Goal: Information Seeking & Learning: Check status

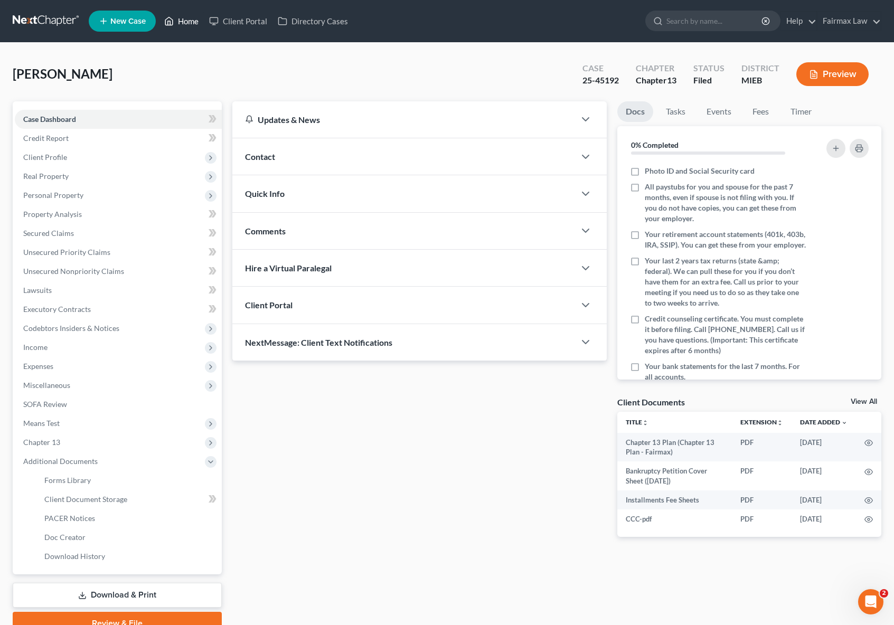
drag, startPoint x: 0, startPoint y: 0, endPoint x: 176, endPoint y: 27, distance: 178.0
click at [185, 22] on link "Home" at bounding box center [181, 21] width 45 height 19
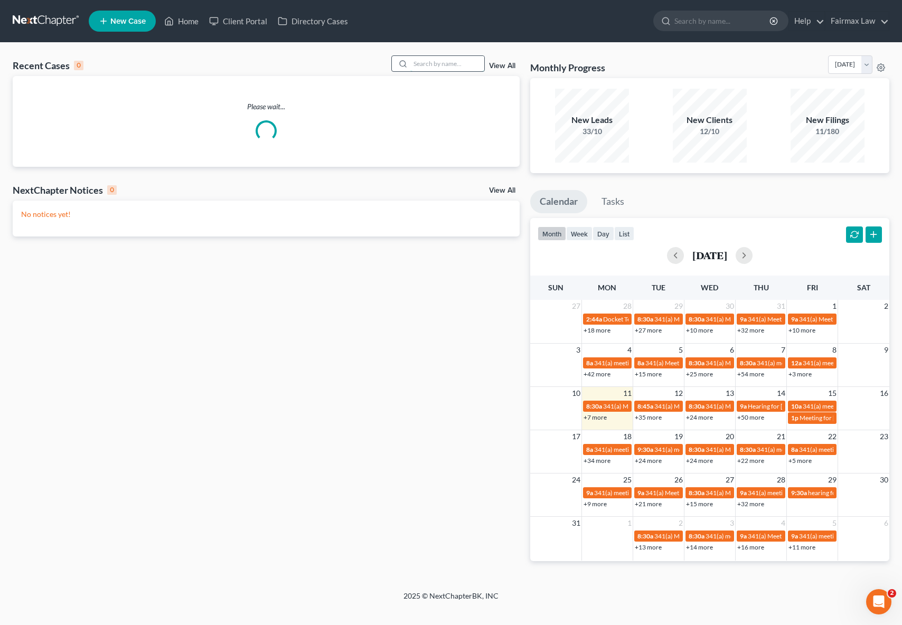
click at [462, 66] on input "search" at bounding box center [447, 63] width 74 height 15
paste input "25-40995"
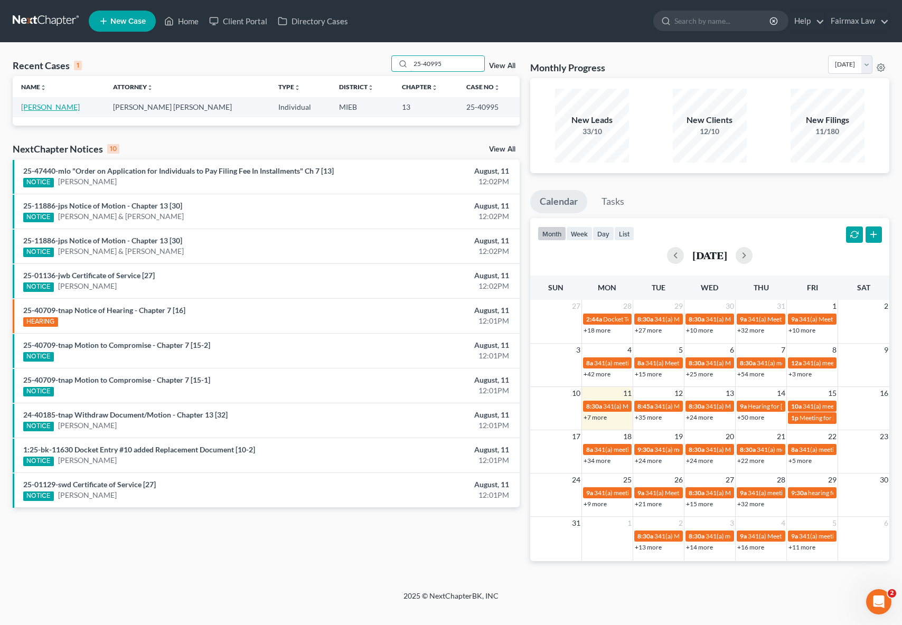
type input "25-40995"
click at [61, 107] on link "[PERSON_NAME]" at bounding box center [50, 106] width 59 height 9
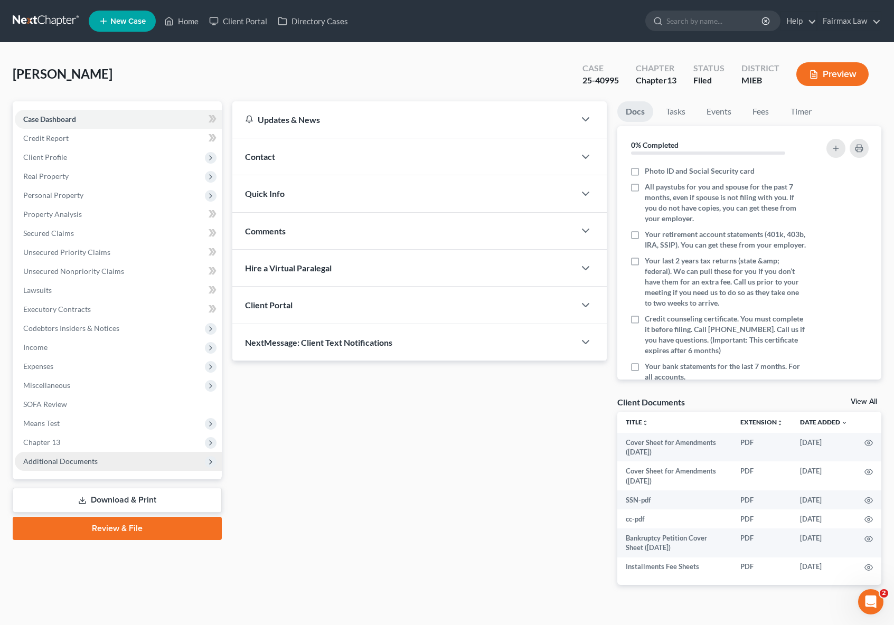
click at [103, 465] on span "Additional Documents" at bounding box center [118, 461] width 207 height 19
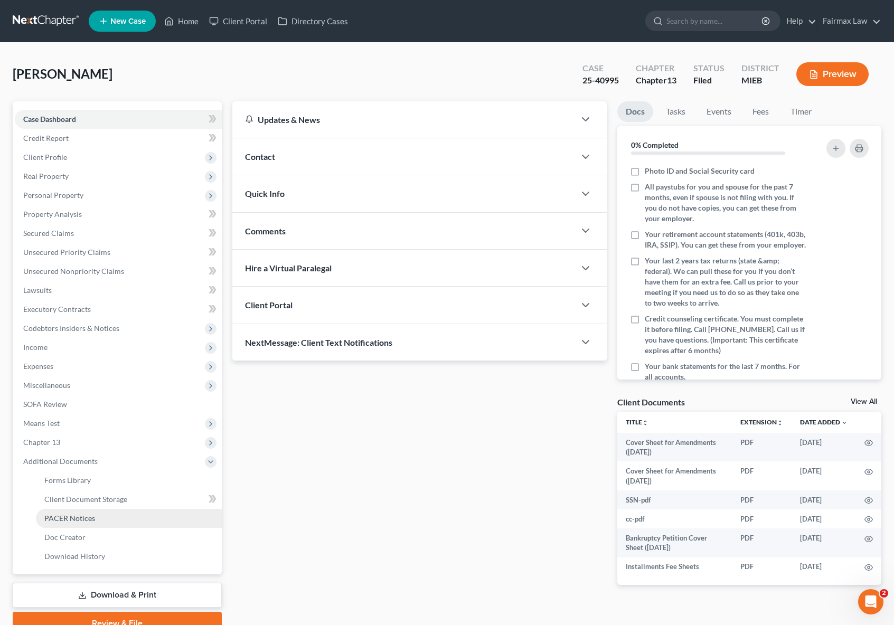
click at [97, 520] on link "PACER Notices" at bounding box center [129, 518] width 186 height 19
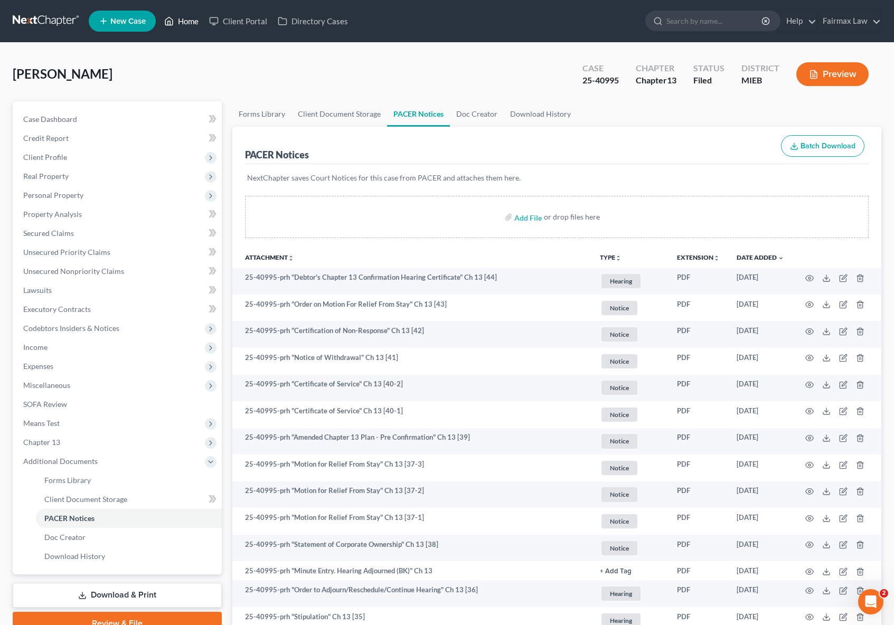
click at [190, 22] on link "Home" at bounding box center [181, 21] width 45 height 19
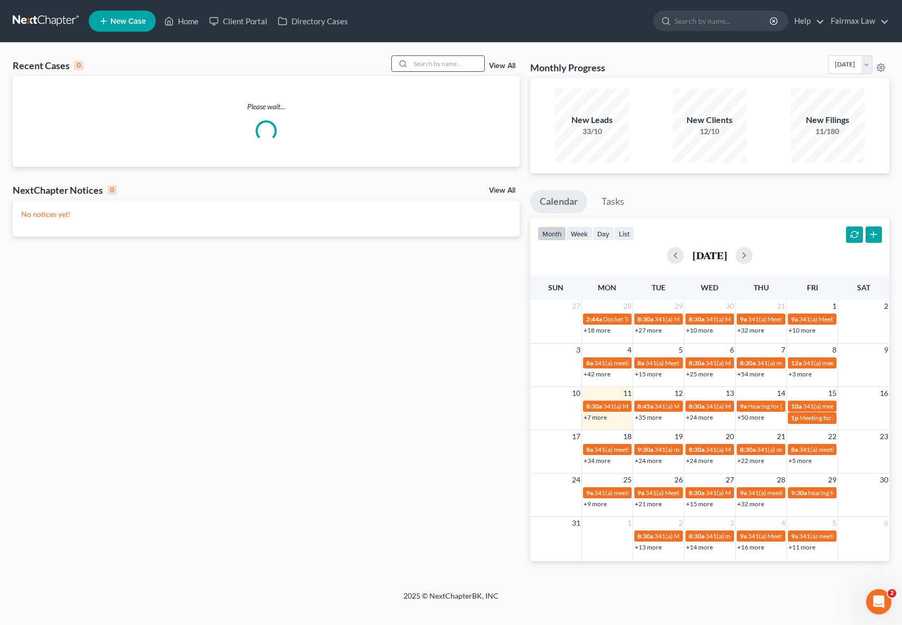
click at [451, 65] on input "search" at bounding box center [447, 63] width 74 height 15
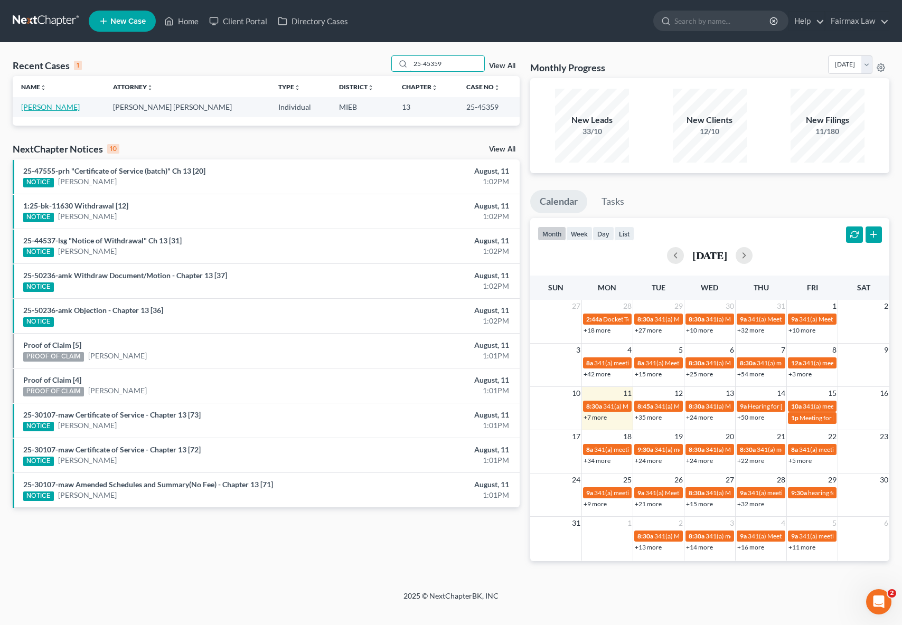
type input "25-45359"
click at [52, 105] on link "[PERSON_NAME]" at bounding box center [50, 106] width 59 height 9
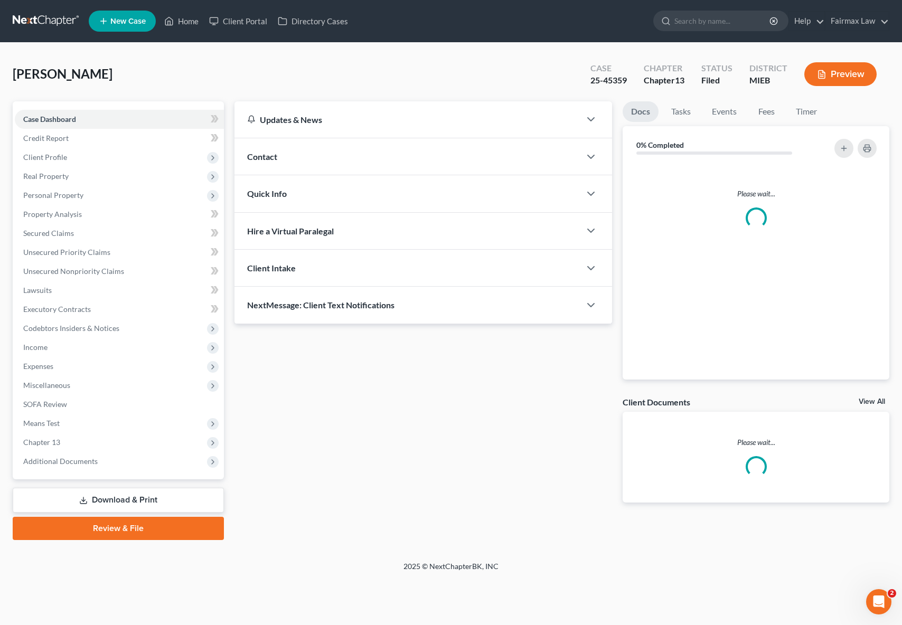
click at [811, 72] on button "Preview" at bounding box center [841, 74] width 72 height 24
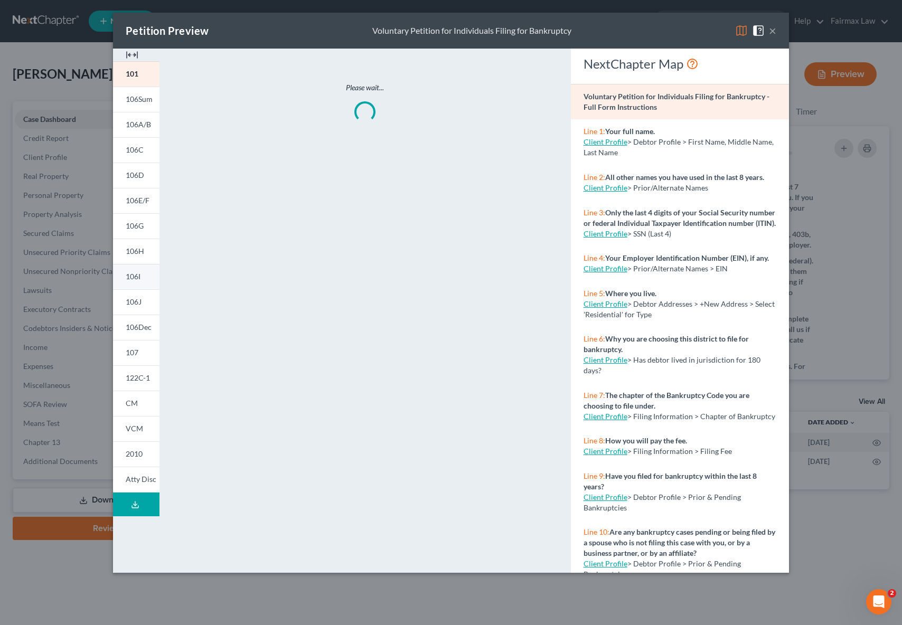
click at [135, 281] on span "106I" at bounding box center [133, 276] width 15 height 9
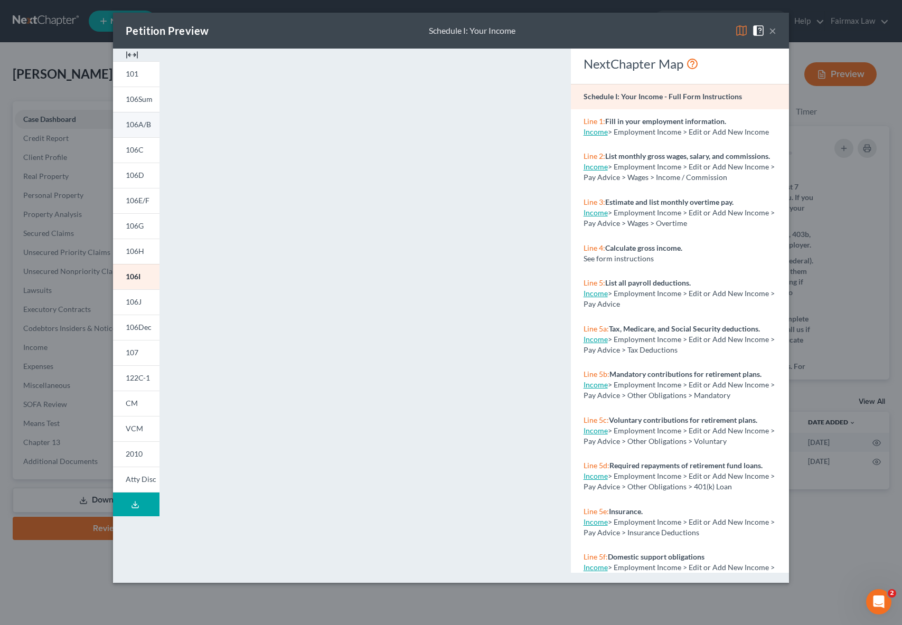
click at [142, 127] on span "106A/B" at bounding box center [138, 124] width 25 height 9
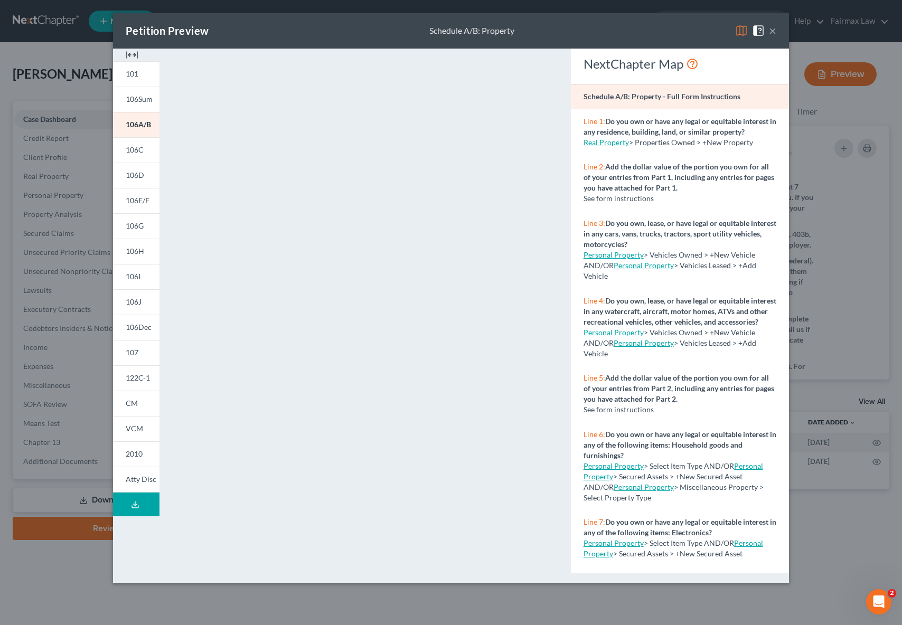
click at [772, 34] on button "×" at bounding box center [772, 30] width 7 height 13
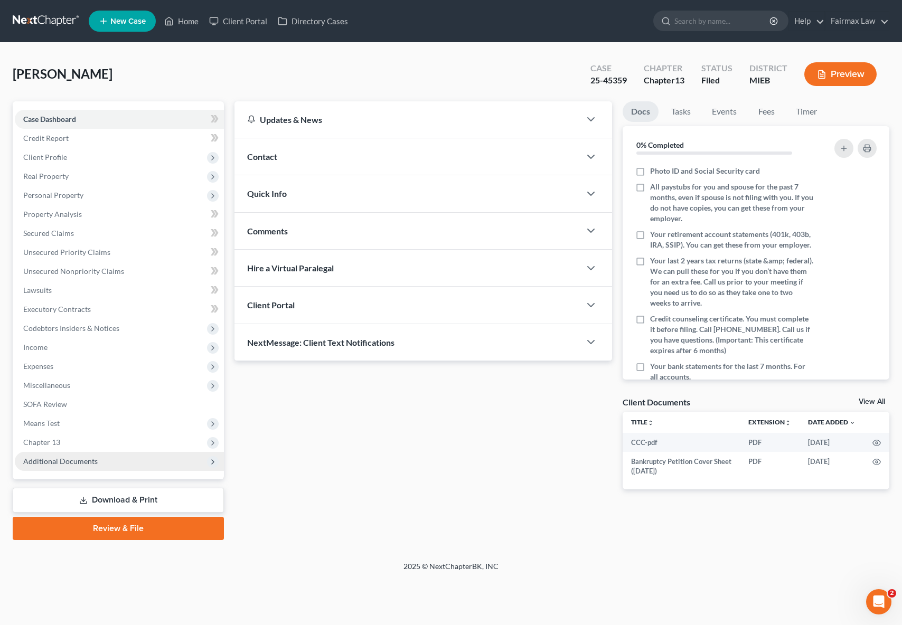
click at [82, 462] on span "Additional Documents" at bounding box center [60, 461] width 74 height 9
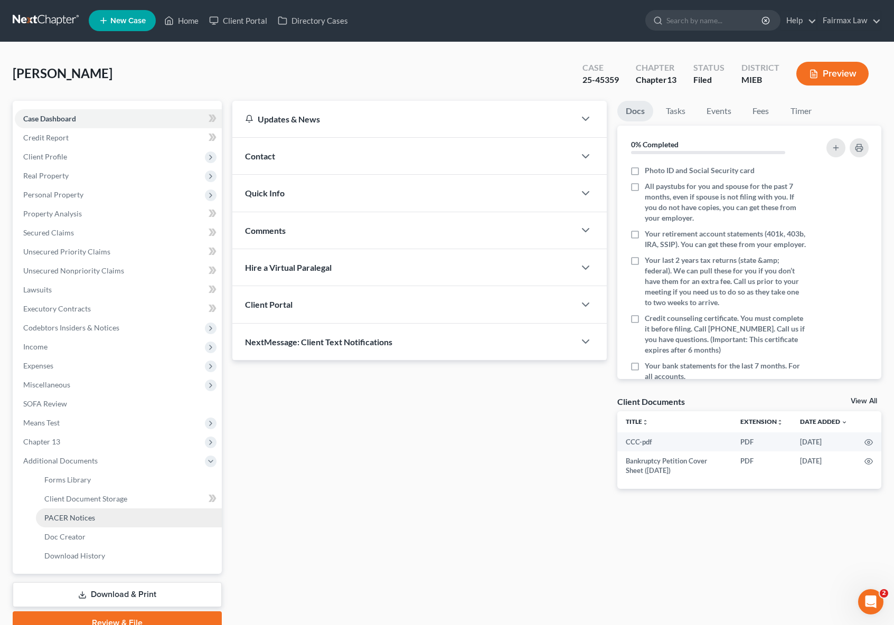
scroll to position [13, 0]
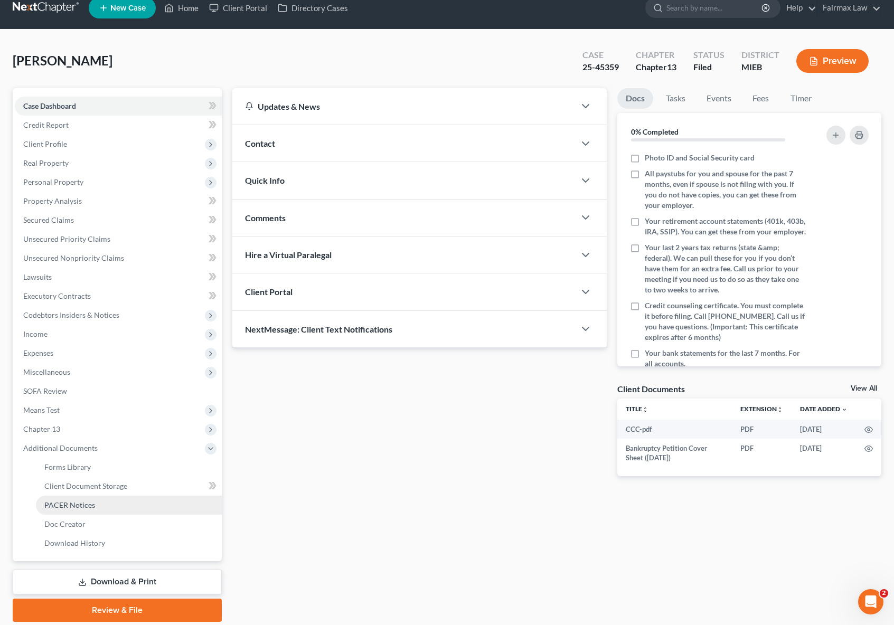
click at [78, 514] on link "PACER Notices" at bounding box center [129, 505] width 186 height 19
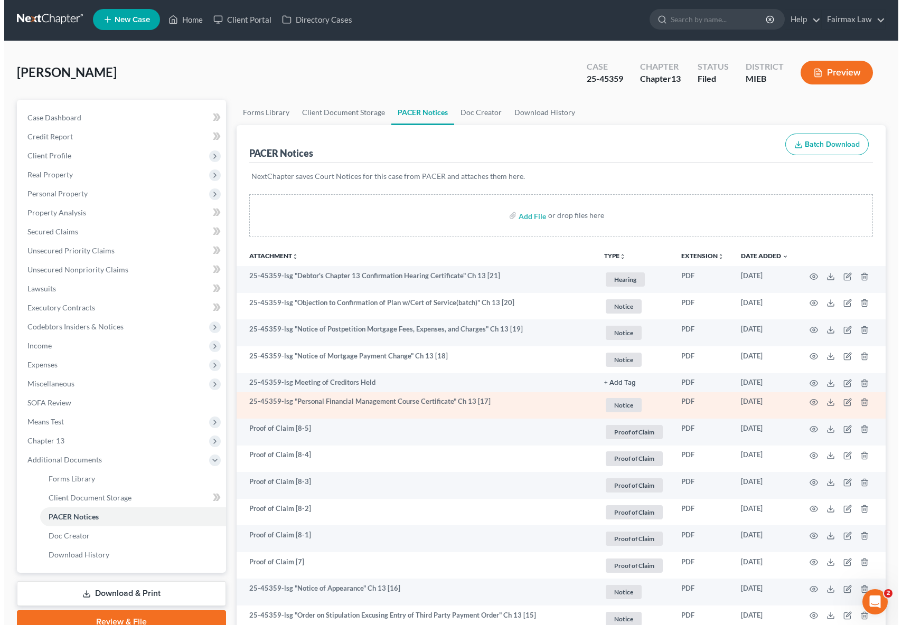
scroll to position [2, 0]
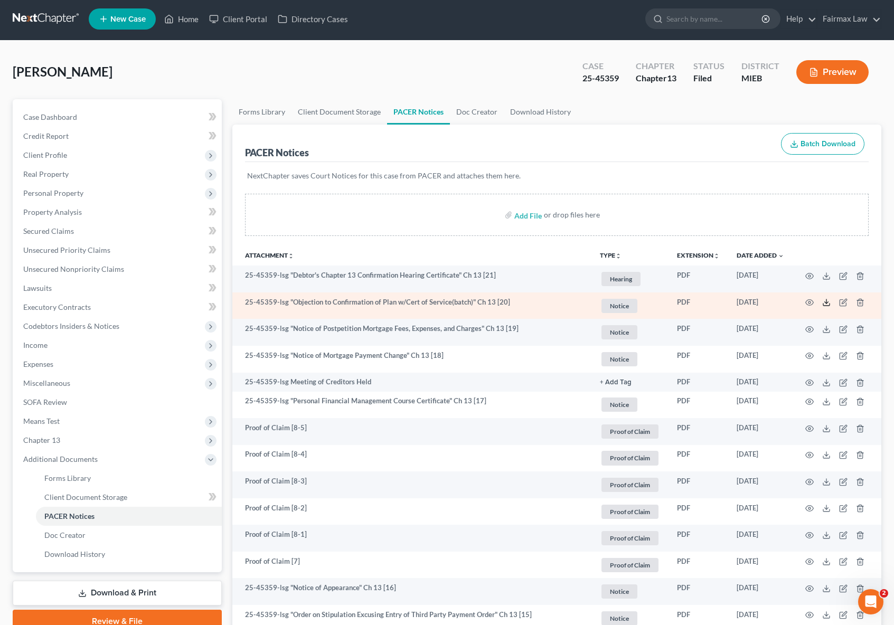
click at [829, 305] on icon at bounding box center [827, 305] width 6 height 2
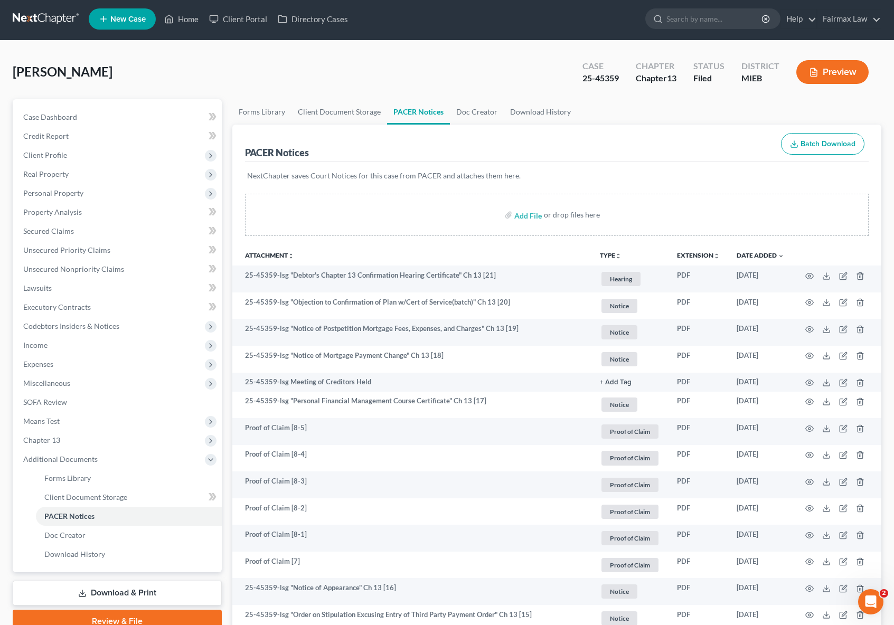
click at [840, 74] on button "Preview" at bounding box center [833, 72] width 72 height 24
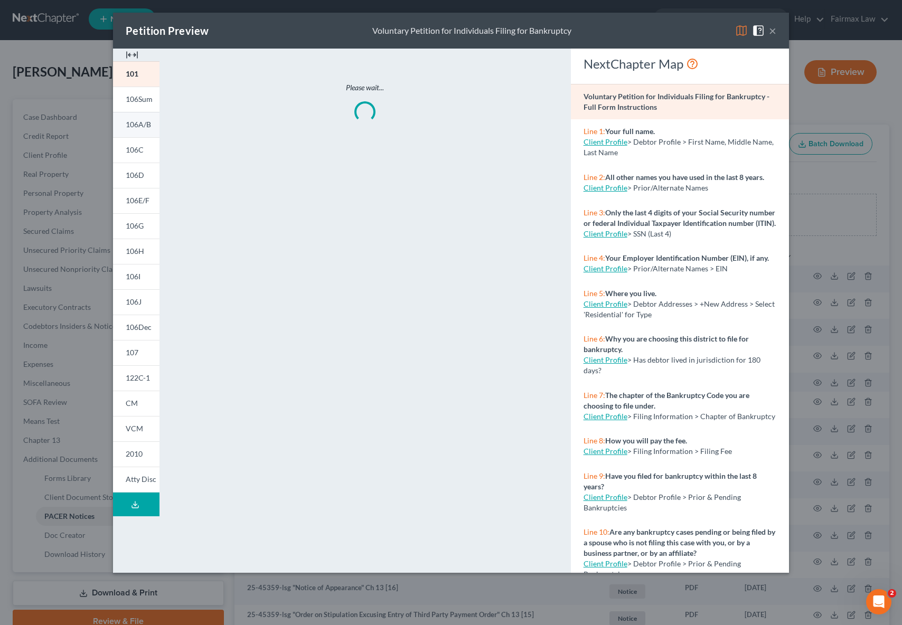
click at [149, 127] on span "106A/B" at bounding box center [138, 124] width 25 height 9
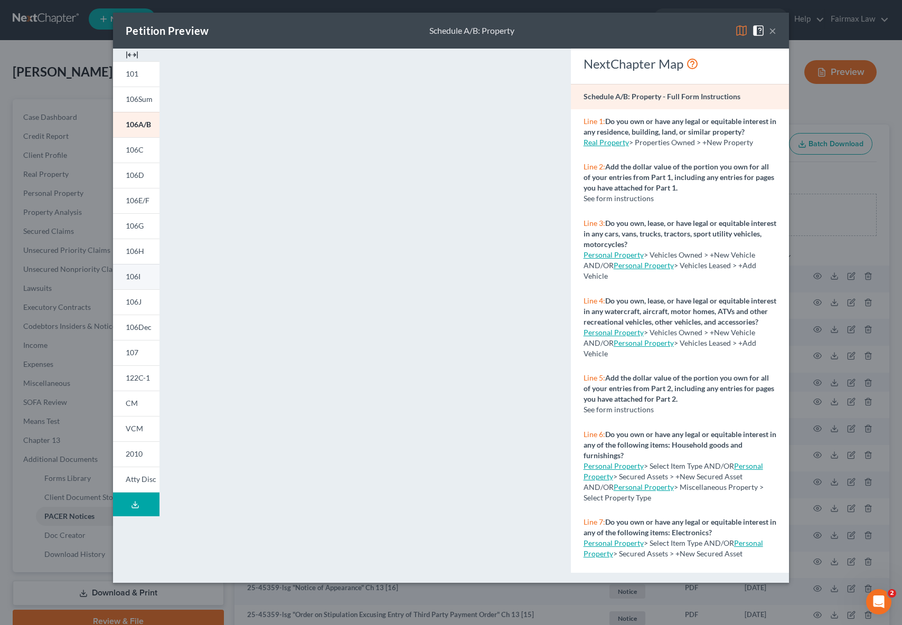
click at [132, 274] on span "106I" at bounding box center [133, 276] width 15 height 9
